Goal: Find contact information: Find contact information

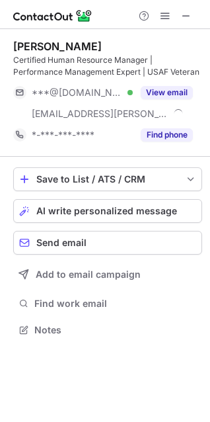
scroll to position [320, 210]
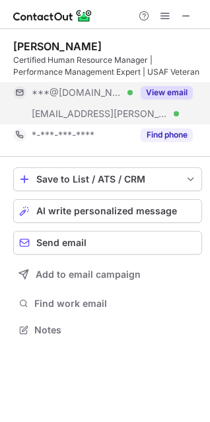
click at [158, 93] on button "View email" at bounding box center [167, 92] width 52 height 13
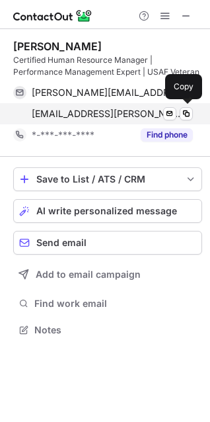
click at [108, 116] on span "acleark@touchette.org" at bounding box center [107, 114] width 151 height 12
click at [97, 112] on span "acleark@touchette.org" at bounding box center [107, 114] width 151 height 12
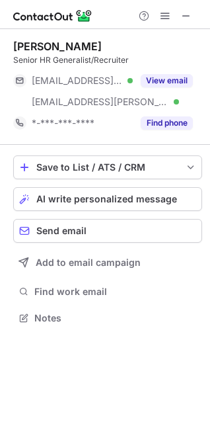
scroll to position [308, 210]
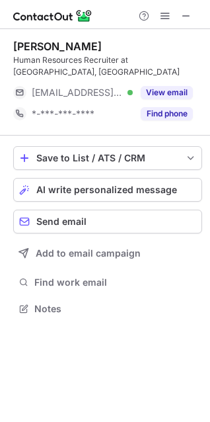
scroll to position [299, 210]
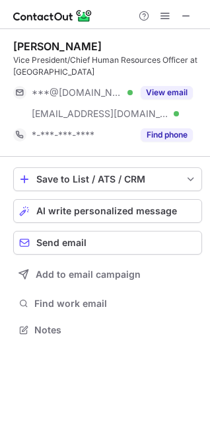
scroll to position [320, 210]
click at [39, 49] on div "Layton Anderson" at bounding box center [57, 46] width 89 height 13
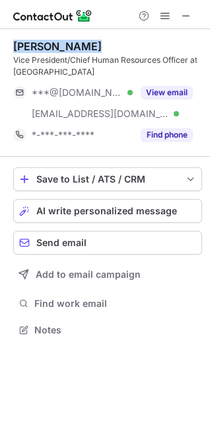
click at [39, 49] on div "Layton Anderson" at bounding box center [57, 46] width 89 height 13
copy div "Layton Anderson"
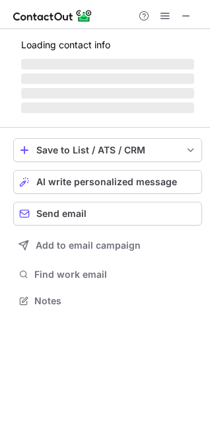
scroll to position [291, 210]
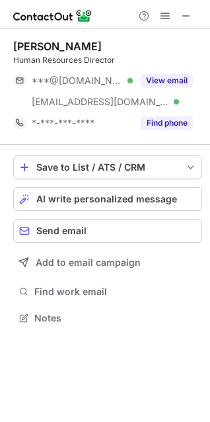
scroll to position [308, 210]
click at [179, 11] on button at bounding box center [186, 16] width 16 height 16
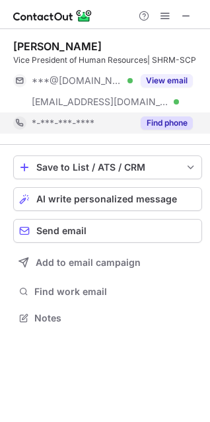
scroll to position [308, 210]
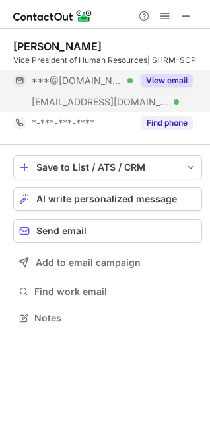
click at [121, 85] on div "***@[DOMAIN_NAME] Verified" at bounding box center [82, 81] width 101 height 12
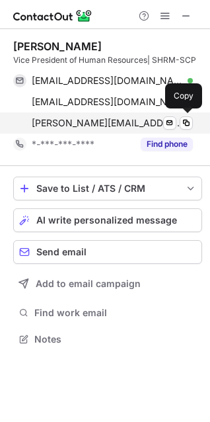
click at [89, 126] on span "[PERSON_NAME][EMAIL_ADDRESS][DOMAIN_NAME]" at bounding box center [107, 123] width 151 height 12
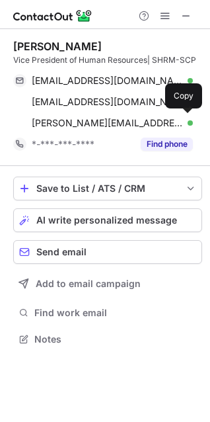
click at [59, 121] on span "[PERSON_NAME][EMAIL_ADDRESS][DOMAIN_NAME]" at bounding box center [107, 123] width 151 height 12
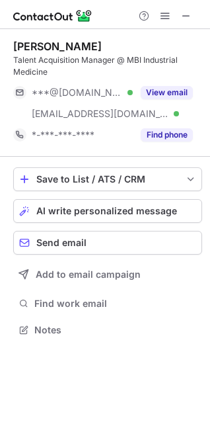
scroll to position [320, 210]
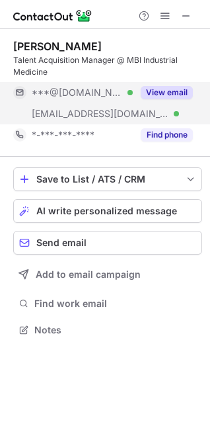
click at [151, 92] on button "View email" at bounding box center [167, 92] width 52 height 13
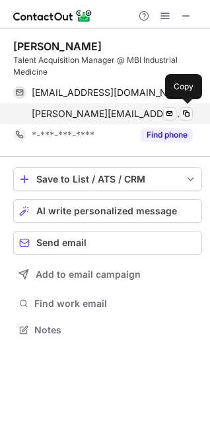
click at [125, 110] on span "k.rancich@mbiaz.com" at bounding box center [107, 114] width 151 height 12
